Goal: Transaction & Acquisition: Purchase product/service

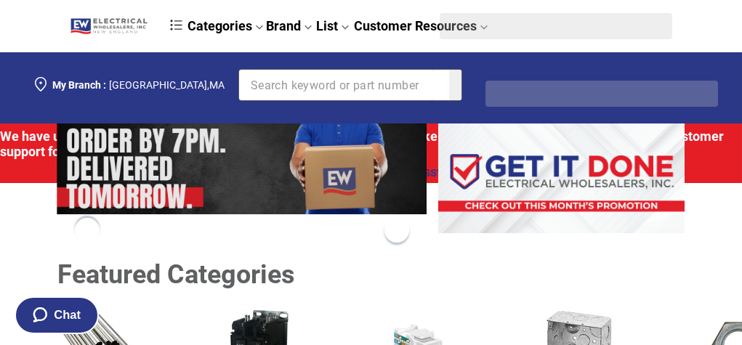
click at [343, 91] on input "Section row" at bounding box center [335, 85] width 193 height 31
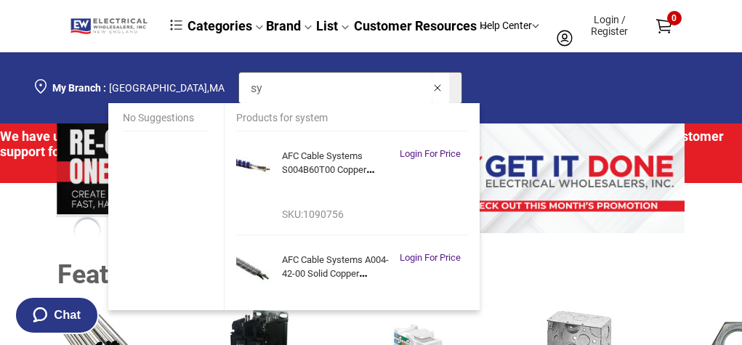
type input "s"
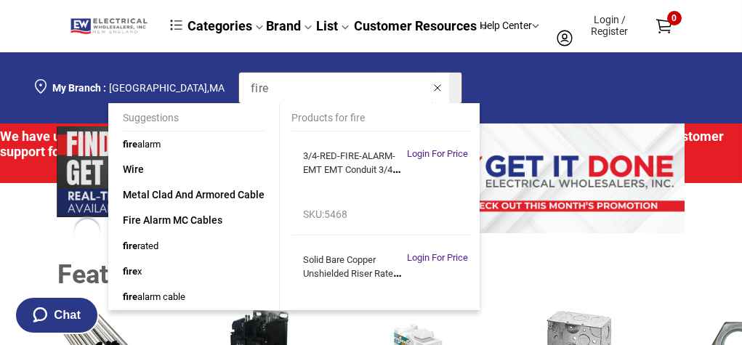
type input "fire"
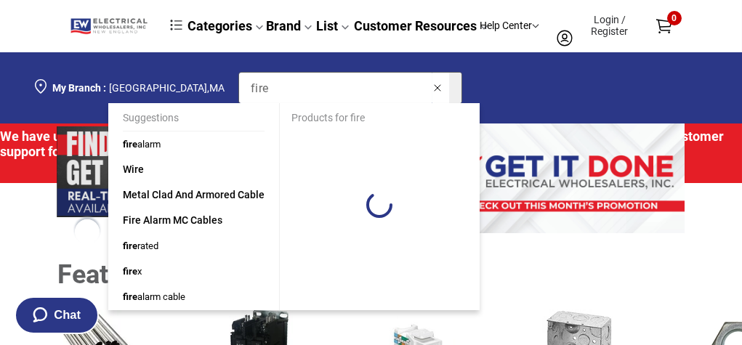
click at [161, 142] on span "fire alarm" at bounding box center [142, 144] width 38 height 11
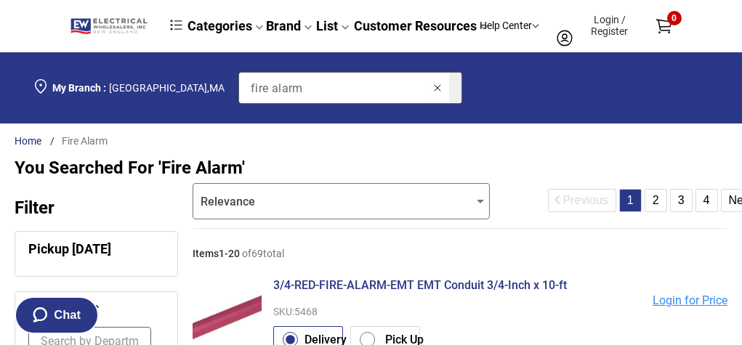
click at [405, 161] on div "You searched for 'fire alarm'" at bounding box center [371, 168] width 713 height 22
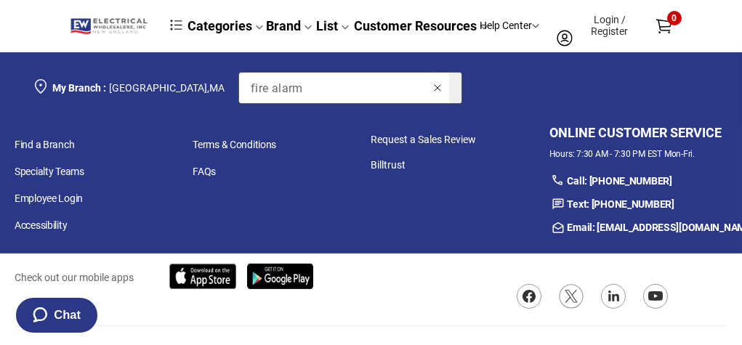
scroll to position [3044, 0]
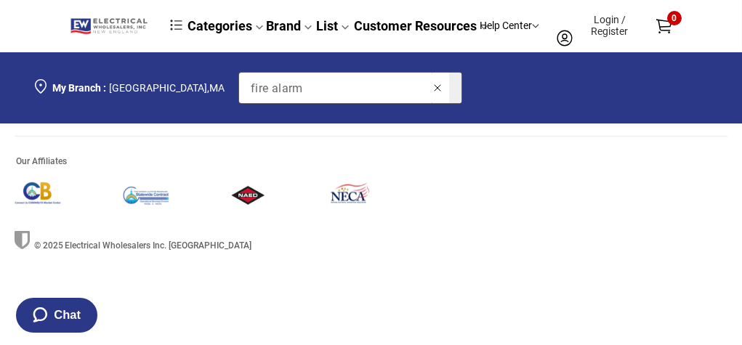
scroll to position [3218, 0]
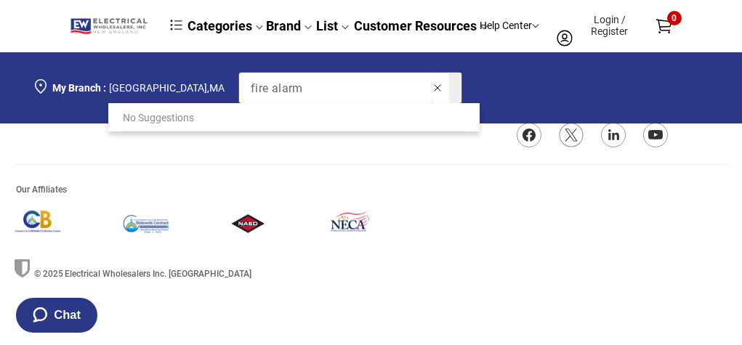
click at [342, 84] on input "fire alarm" at bounding box center [335, 88] width 193 height 31
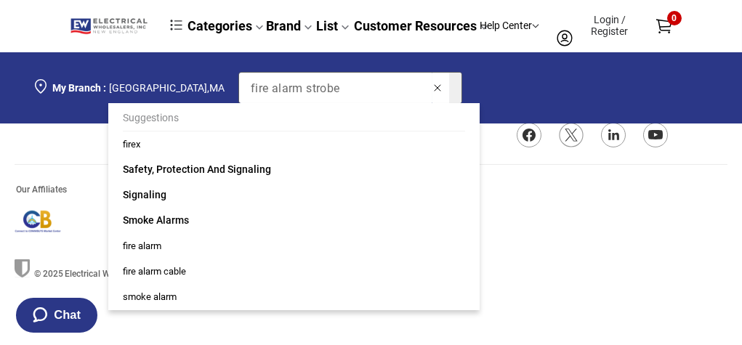
type input "fire alarm strobe"
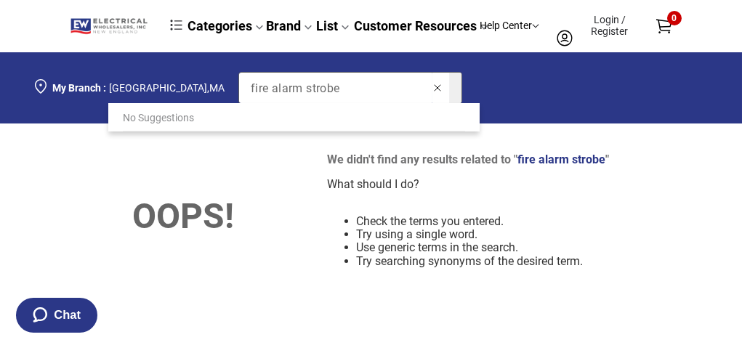
click at [341, 88] on input "fire alarm strobe" at bounding box center [335, 88] width 193 height 31
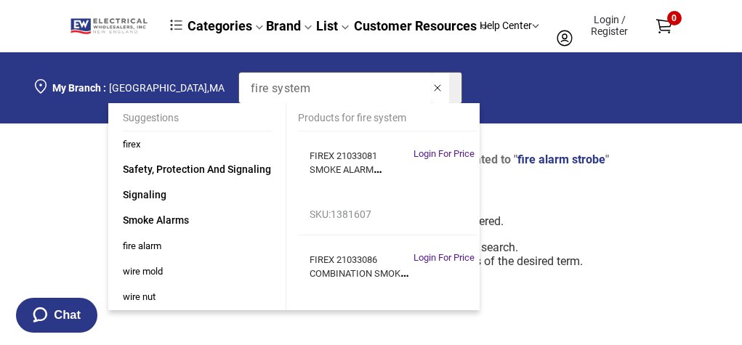
type input "fire system"
click at [266, 196] on link "Signaling" at bounding box center [196, 194] width 177 height 25
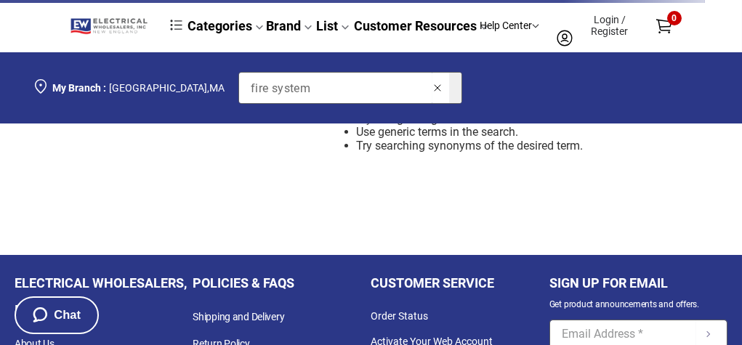
scroll to position [145, 0]
